Goal: Transaction & Acquisition: Purchase product/service

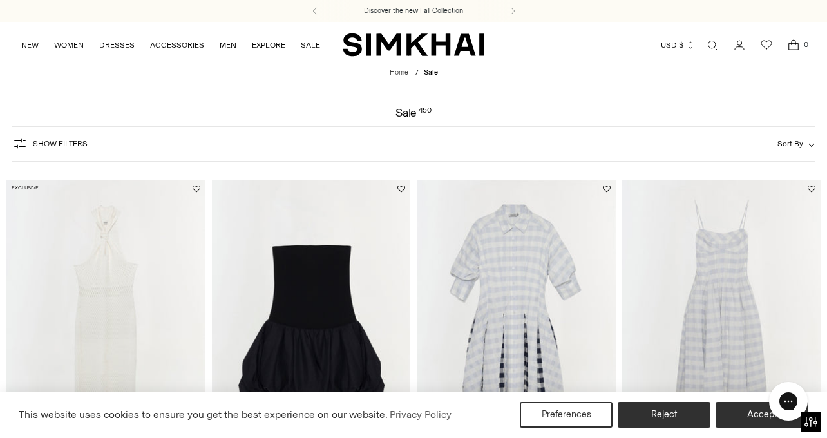
click at [83, 150] on button "Show Filters" at bounding box center [49, 143] width 75 height 21
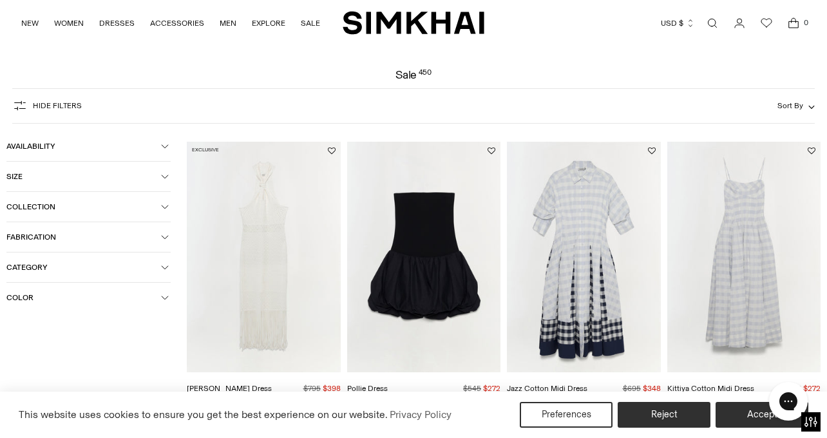
scroll to position [43, 0]
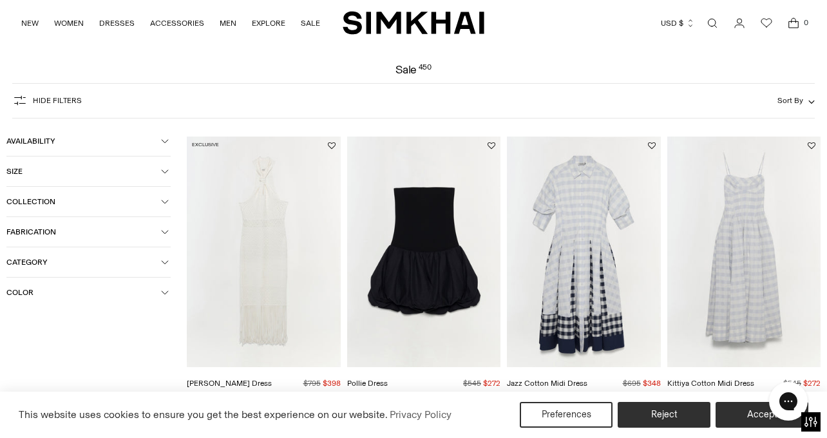
click at [721, 17] on link "Open search modal" at bounding box center [712, 23] width 26 height 26
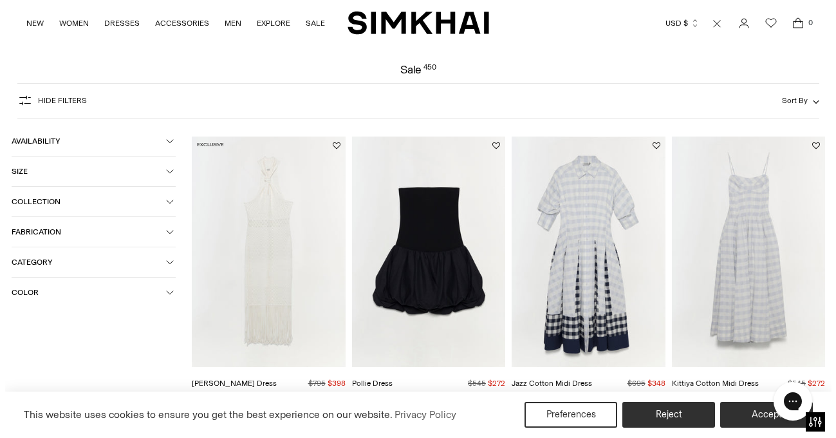
scroll to position [0, 0]
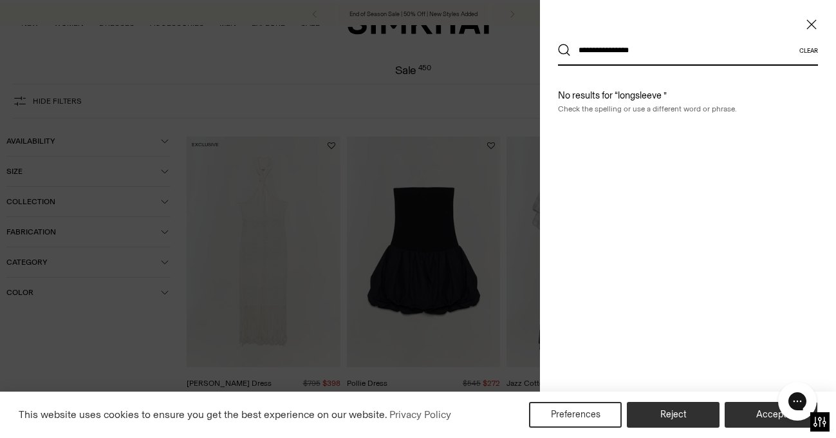
type input "**********"
click at [558, 44] on button "Search" at bounding box center [564, 50] width 13 height 13
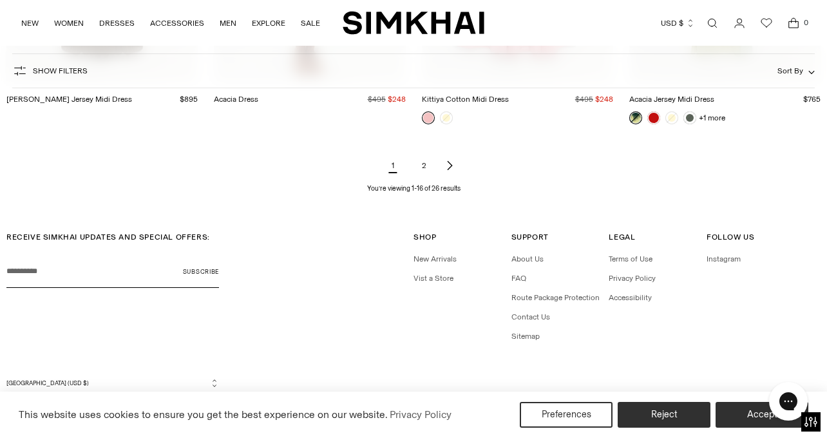
scroll to position [1518, 0]
click at [450, 171] on icon "Next page of results" at bounding box center [449, 166] width 10 height 10
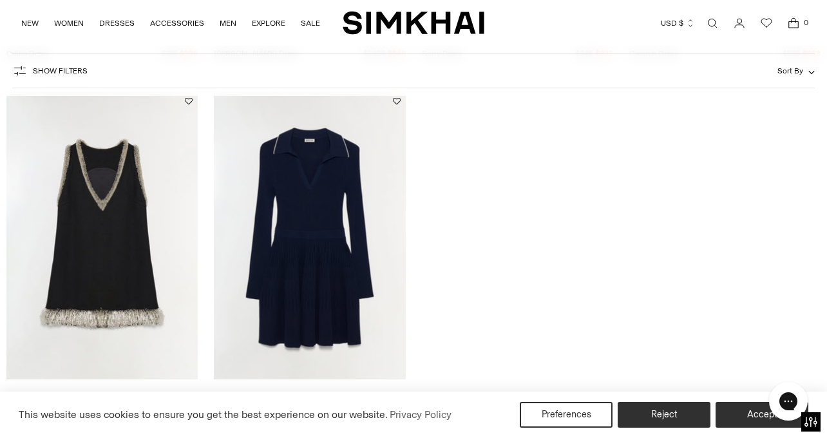
scroll to position [842, 0]
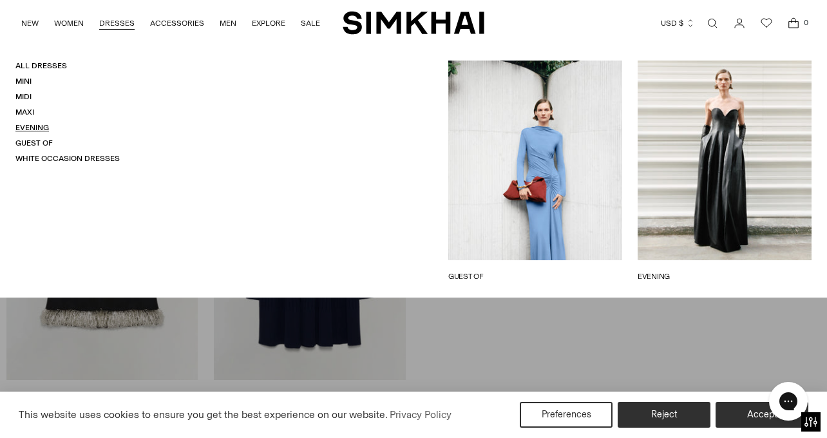
click at [33, 126] on link "Evening" at bounding box center [31, 127] width 33 height 9
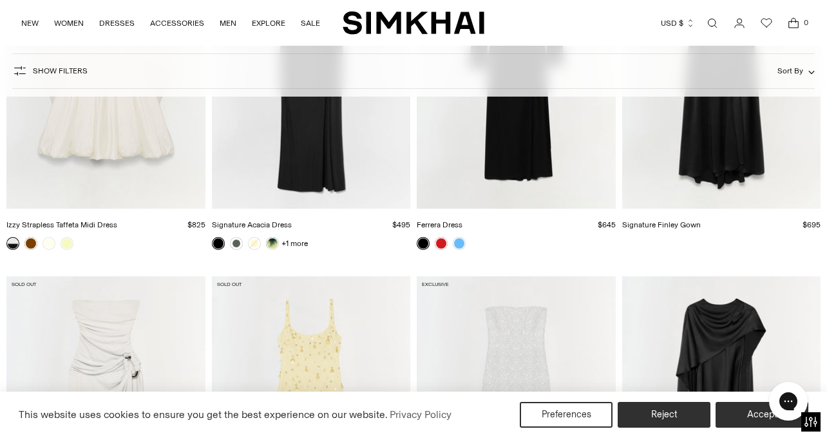
scroll to position [2466, 0]
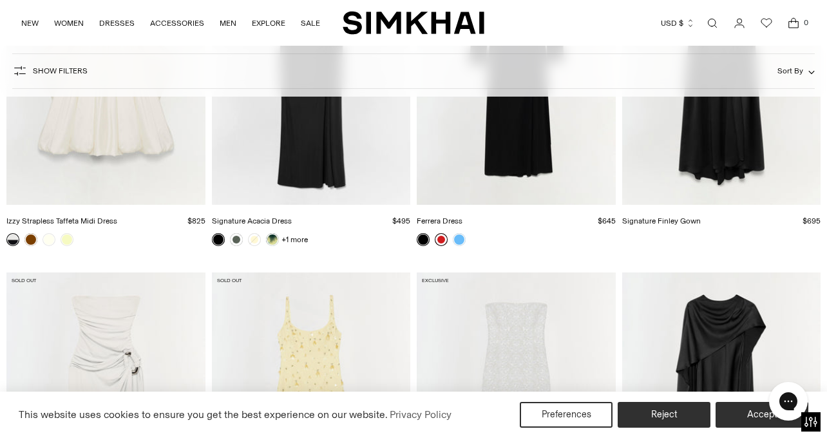
click at [442, 239] on link at bounding box center [441, 239] width 13 height 13
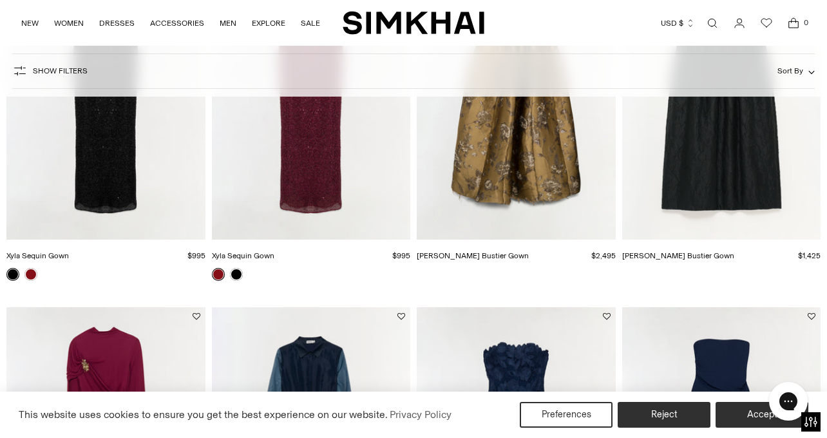
scroll to position [0, 0]
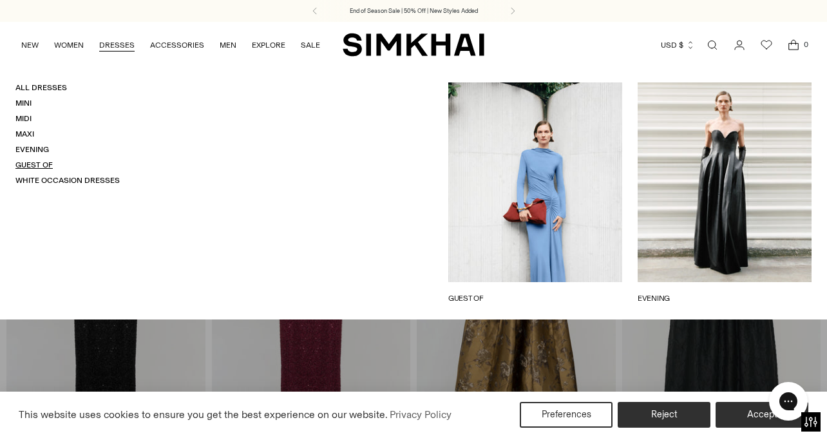
click at [35, 166] on link "Guest Of" at bounding box center [33, 164] width 37 height 9
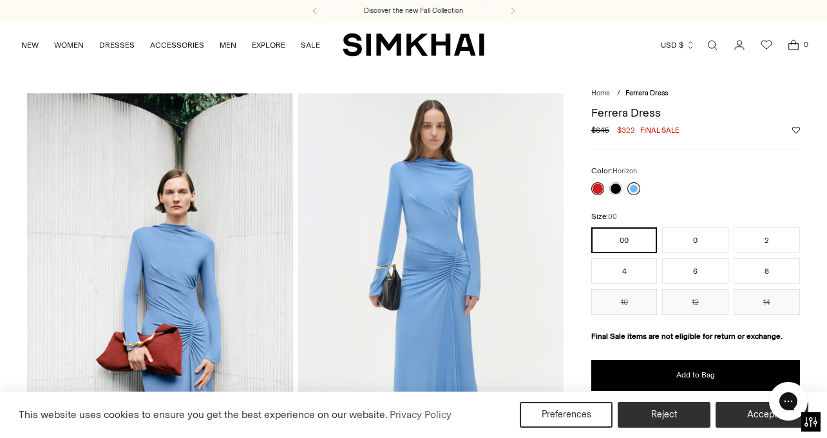
click at [635, 187] on link at bounding box center [633, 188] width 13 height 13
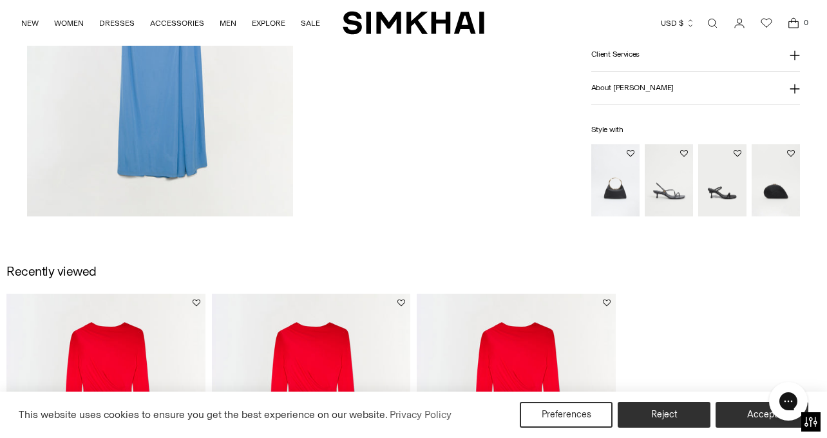
scroll to position [1683, 0]
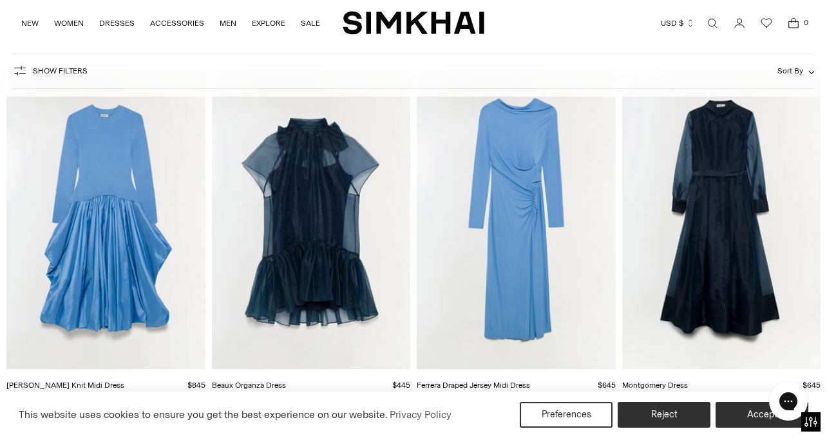
scroll to position [111, 0]
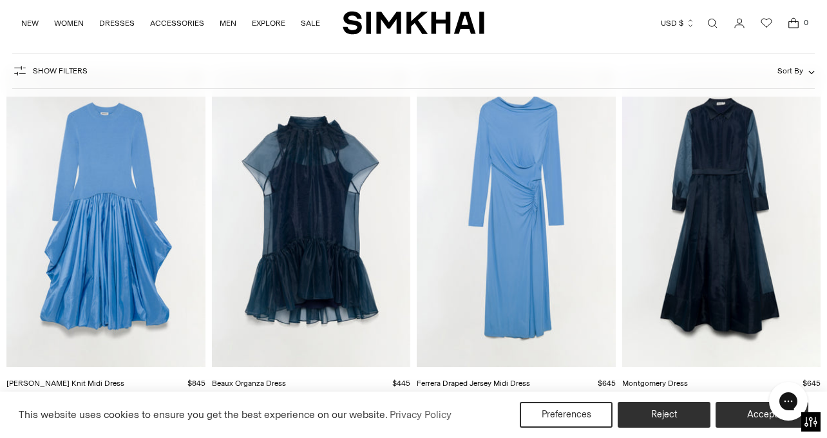
click at [0, 0] on img "Kenlie Taffeta Knit Midi Dress" at bounding box center [0, 0] width 0 height 0
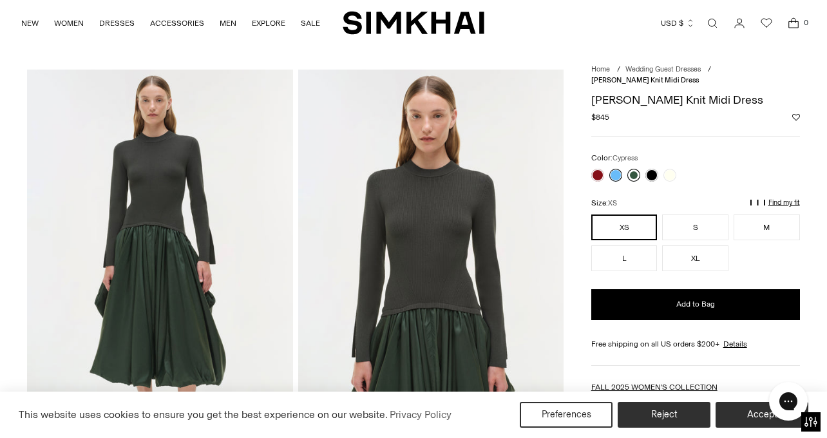
click at [632, 175] on link at bounding box center [633, 175] width 13 height 13
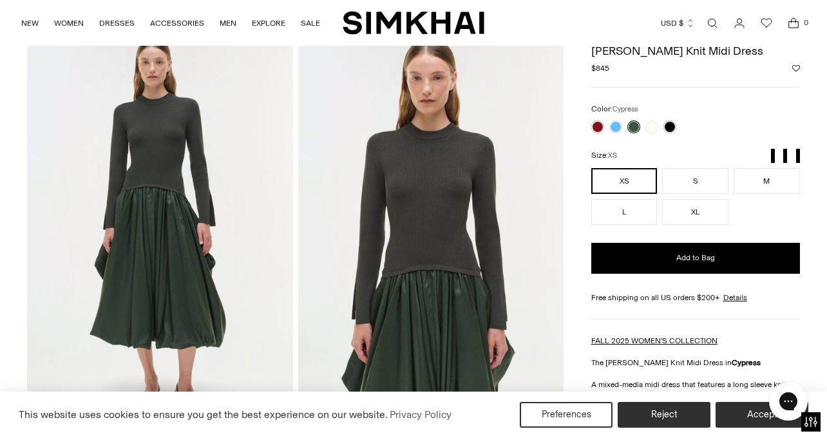
scroll to position [33, 0]
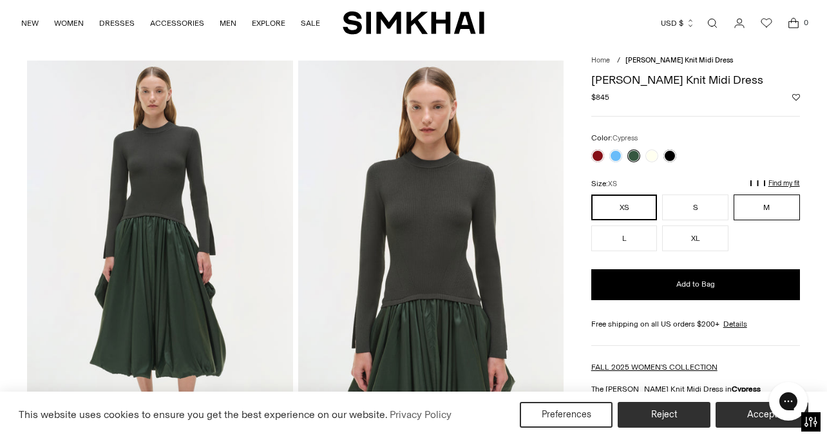
click at [754, 209] on button "M" at bounding box center [766, 207] width 66 height 26
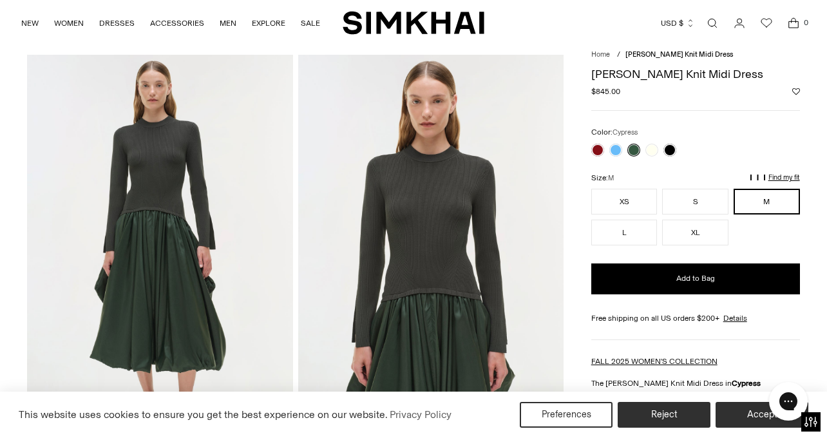
scroll to position [40, 0]
